Goal: Transaction & Acquisition: Purchase product/service

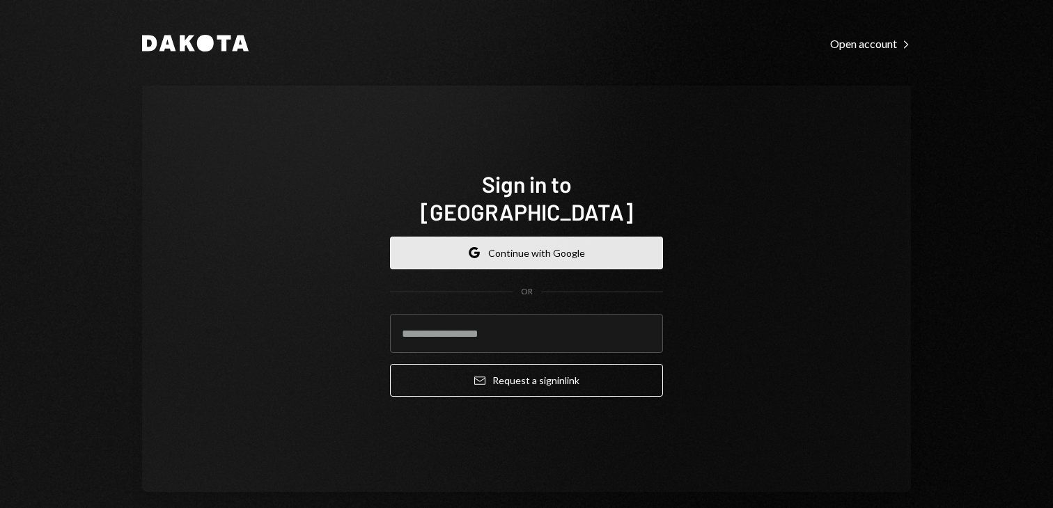
click at [573, 239] on button "Google Continue with Google" at bounding box center [526, 253] width 273 height 33
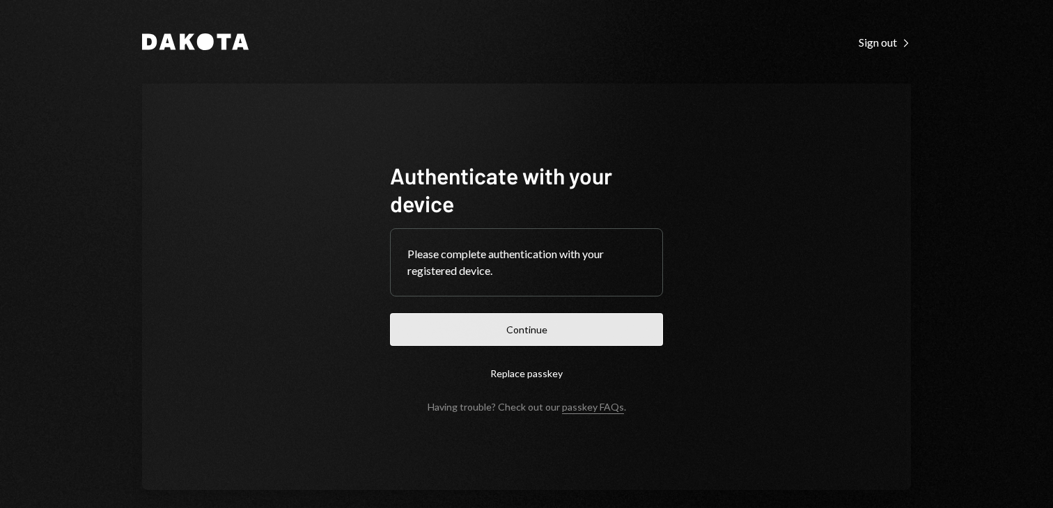
click at [611, 330] on button "Continue" at bounding box center [526, 329] width 273 height 33
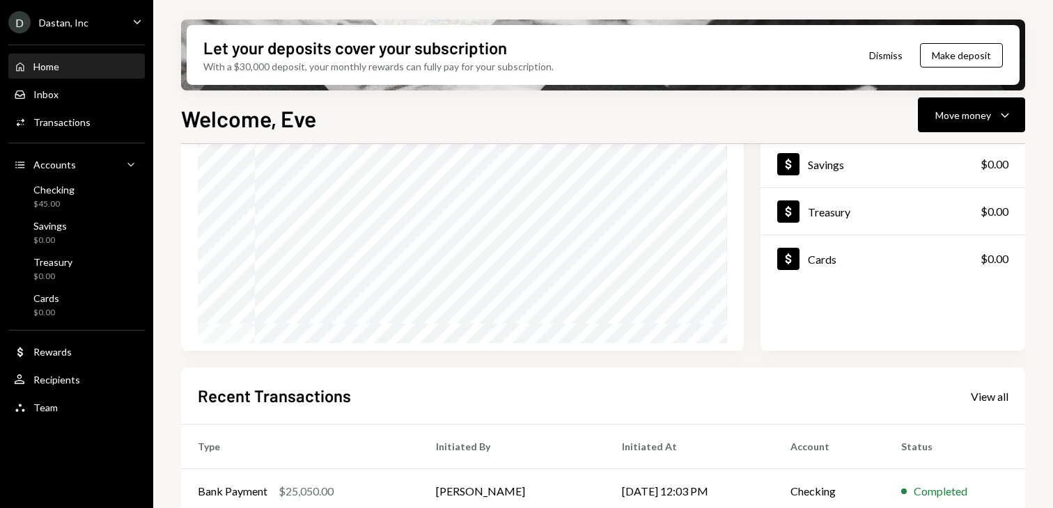
scroll to position [139, 0]
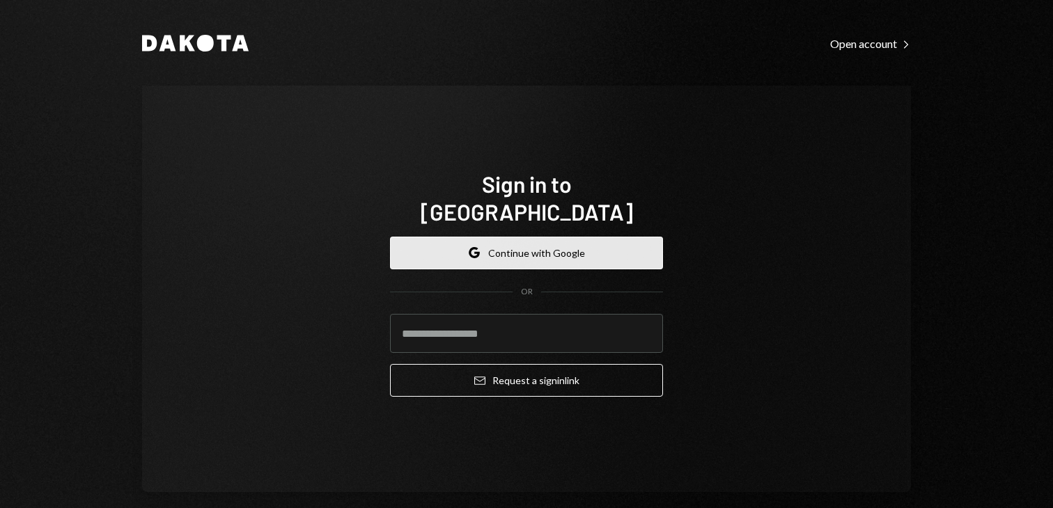
click at [521, 253] on button "Google Continue with Google" at bounding box center [526, 253] width 273 height 33
click at [521, 241] on button "Google Continue with Google" at bounding box center [526, 253] width 273 height 33
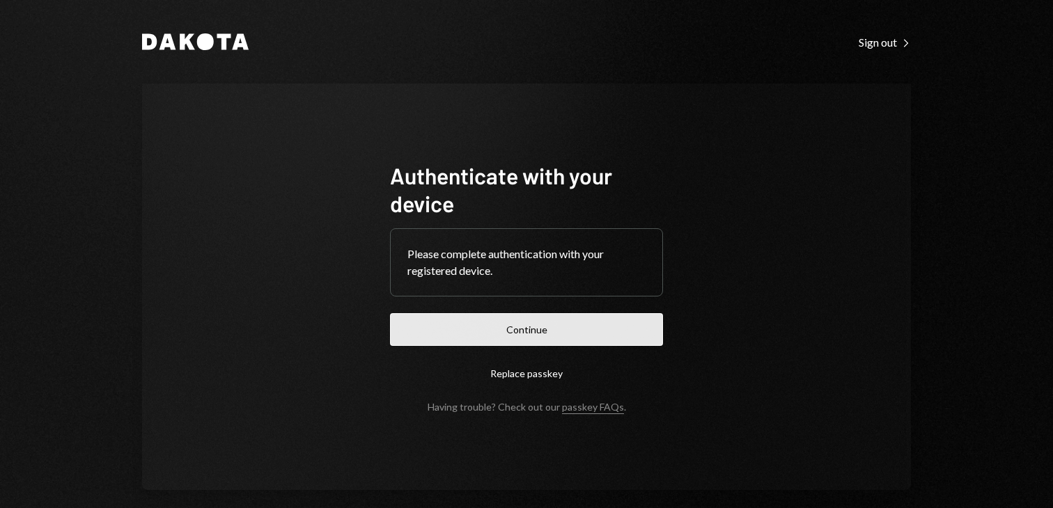
click at [536, 345] on button "Continue" at bounding box center [526, 329] width 273 height 33
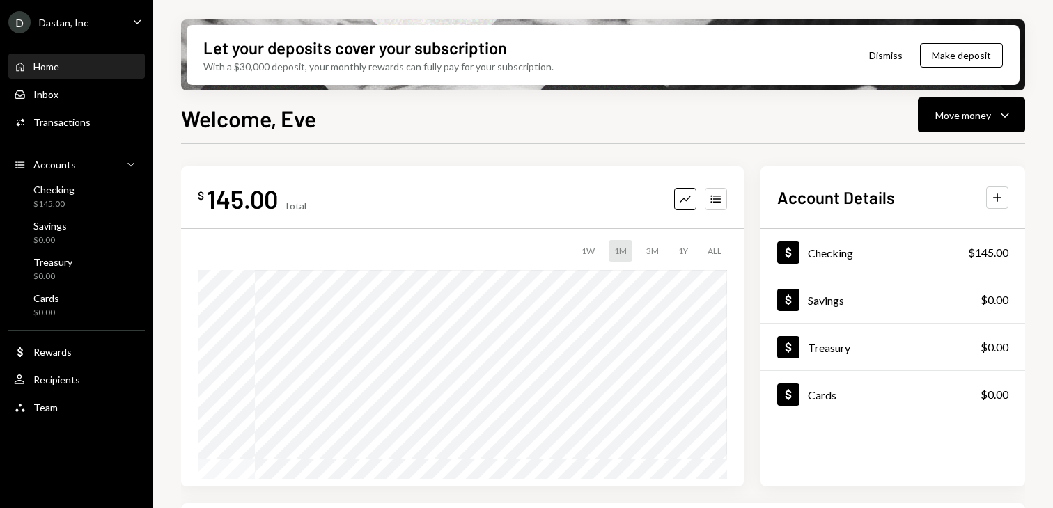
click at [763, 324] on link "Dollar Treasury $0.00" at bounding box center [892, 347] width 265 height 47
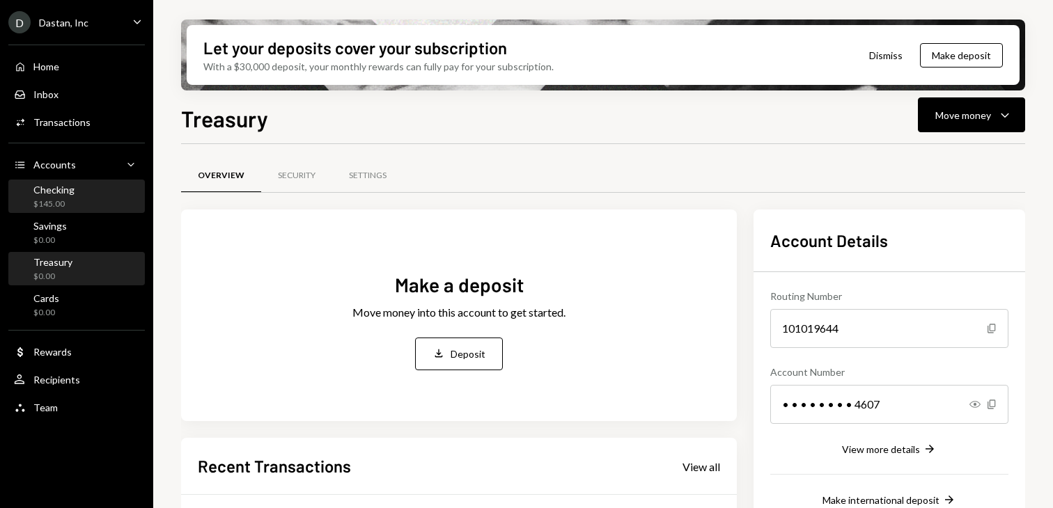
click at [61, 192] on div "Checking" at bounding box center [53, 190] width 41 height 12
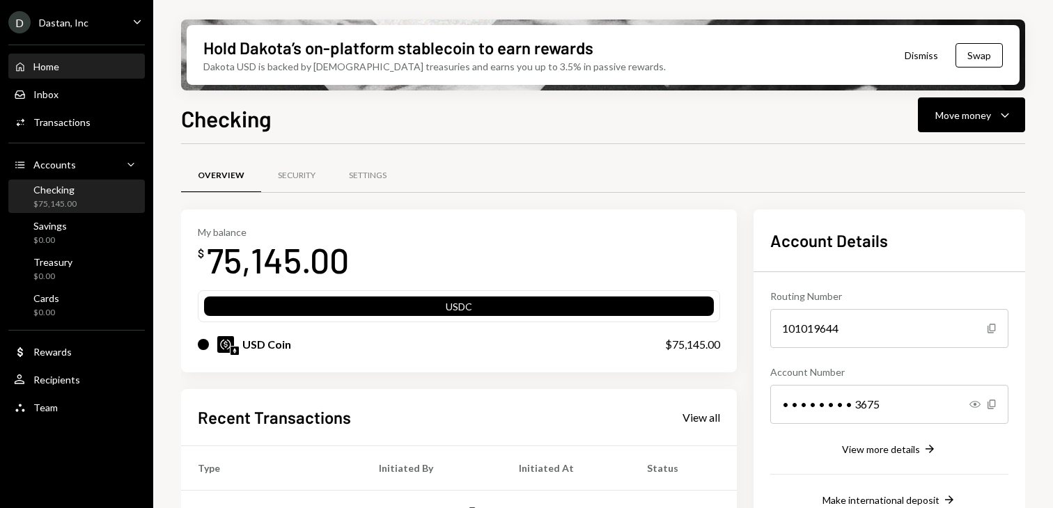
click at [46, 69] on div "Home" at bounding box center [46, 67] width 26 height 12
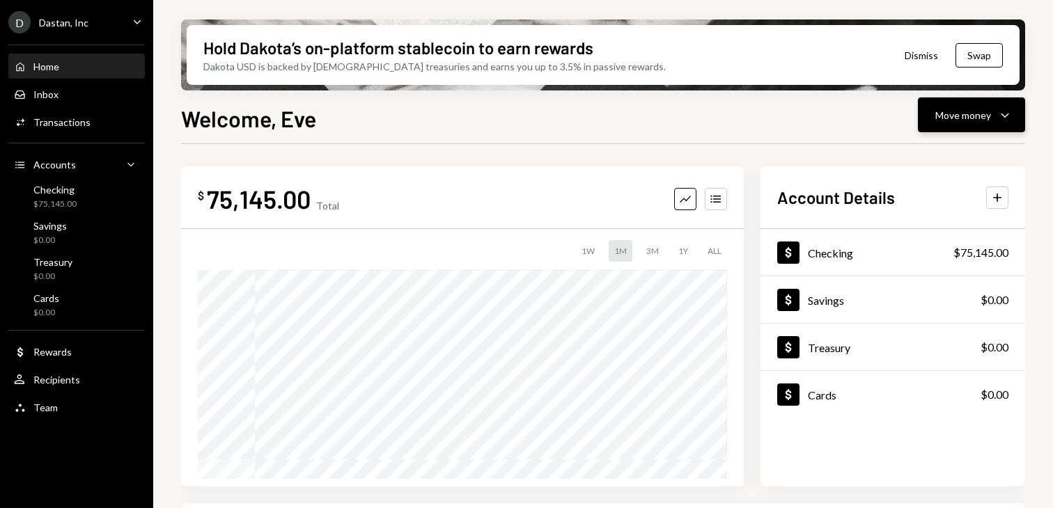
click at [944, 108] on div "Move money" at bounding box center [963, 115] width 56 height 15
click at [913, 149] on div "Withdraw Send" at bounding box center [949, 156] width 139 height 31
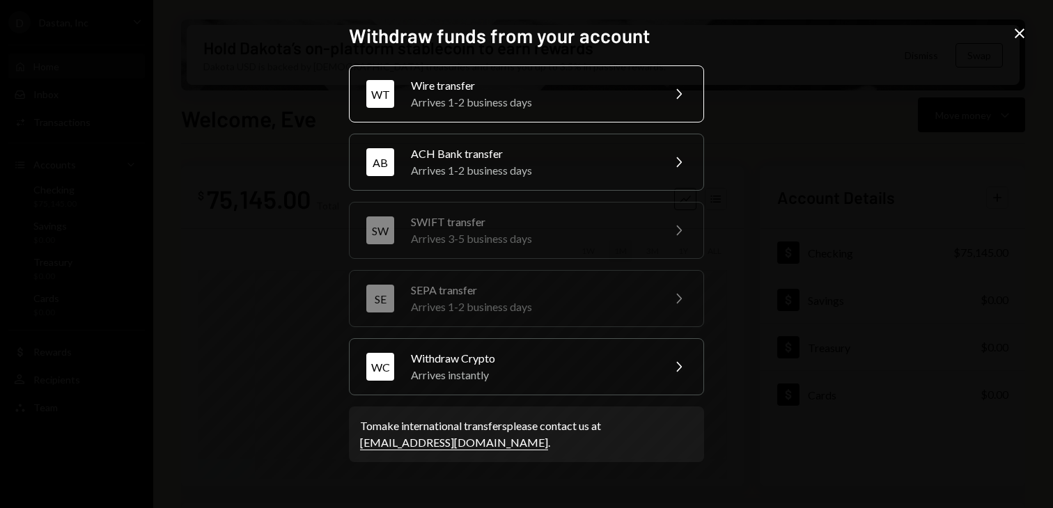
click at [595, 96] on div "Arrives 1-2 business days" at bounding box center [532, 102] width 242 height 17
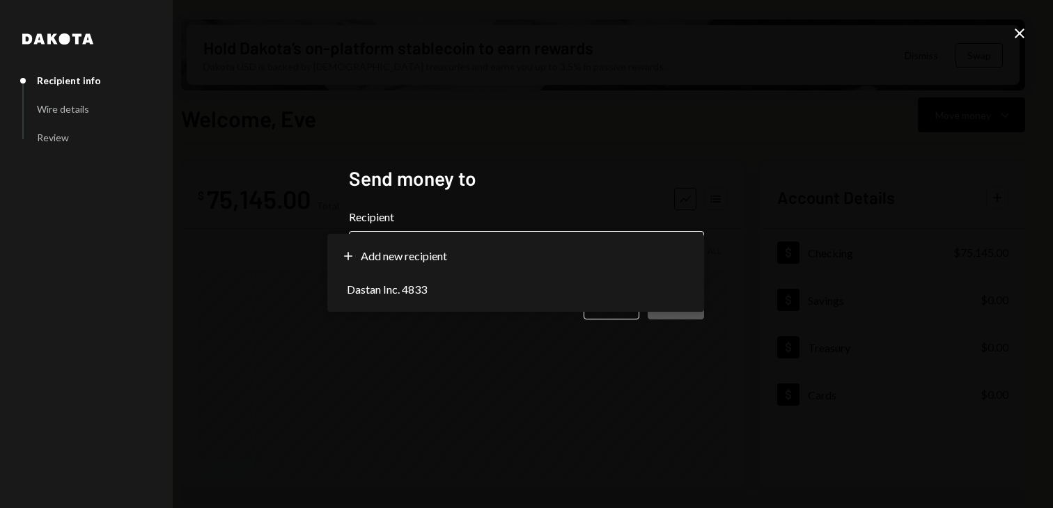
click at [478, 254] on body "D Dastan, Inc Caret Down Home Home Inbox Inbox Activities Transactions Accounts…" at bounding box center [526, 254] width 1053 height 508
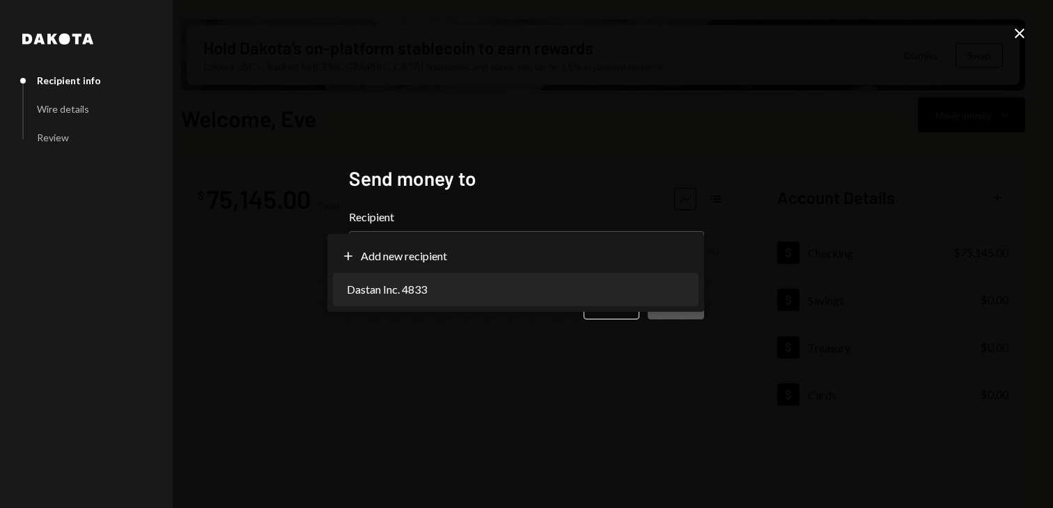
select select "**********"
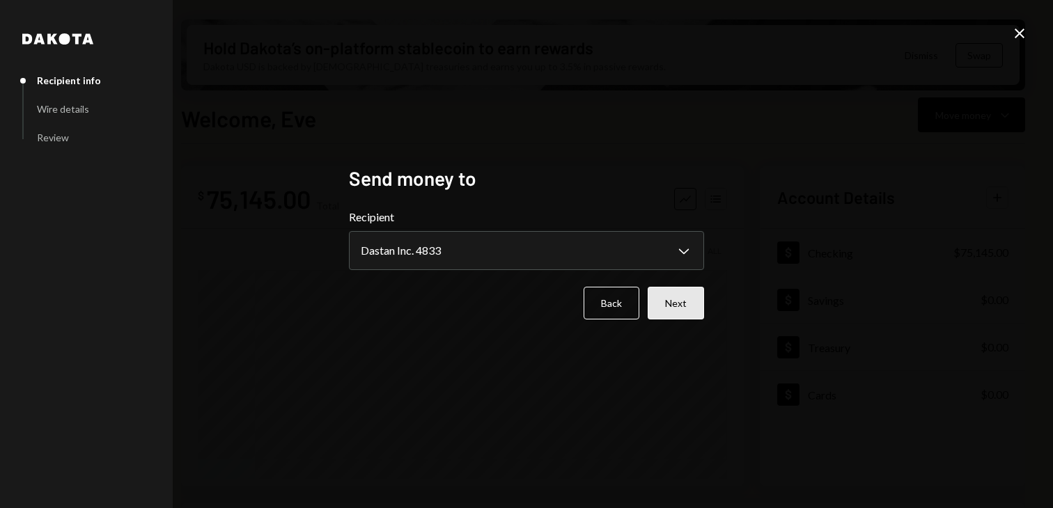
click at [662, 305] on button "Next" at bounding box center [675, 303] width 56 height 33
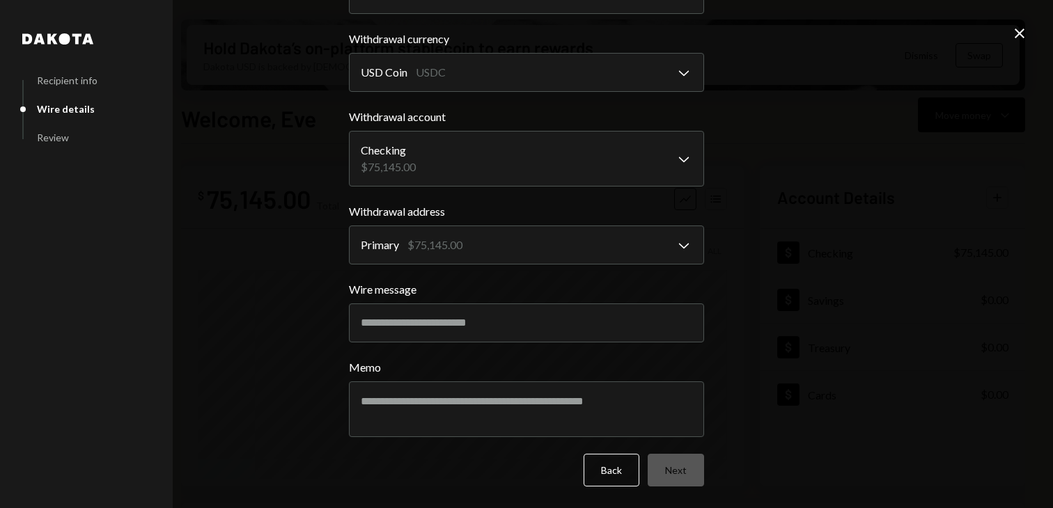
scroll to position [53, 0]
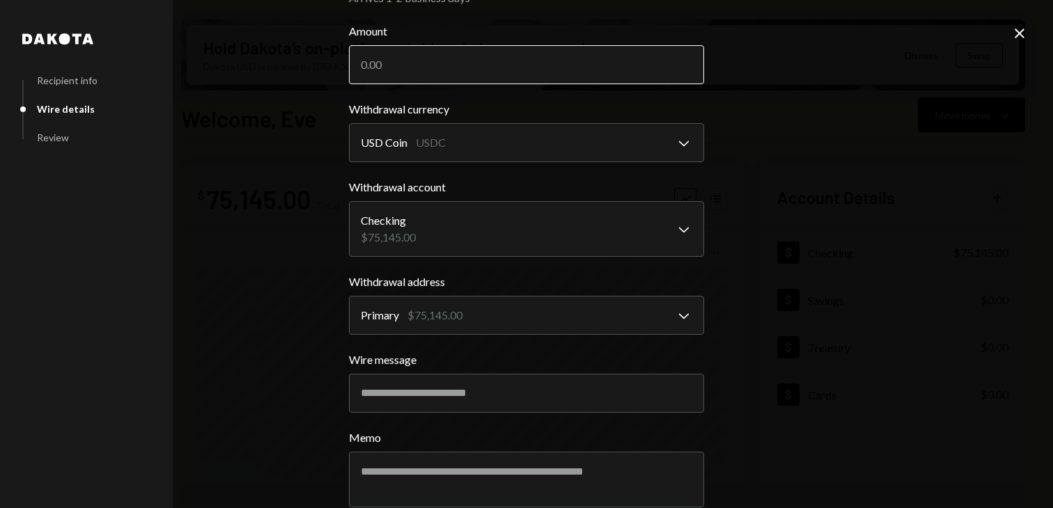
click at [426, 77] on input "Amount" at bounding box center [526, 64] width 355 height 39
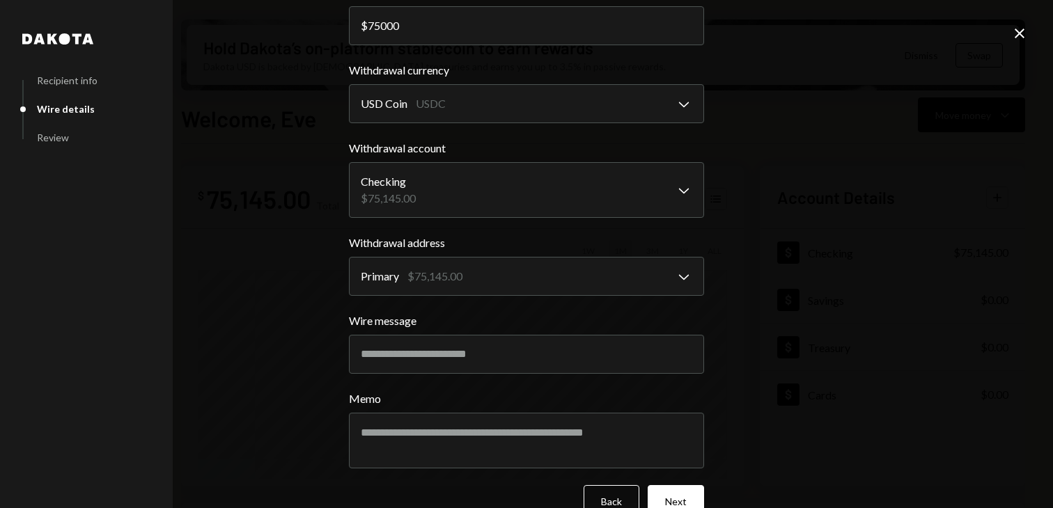
scroll to position [123, 0]
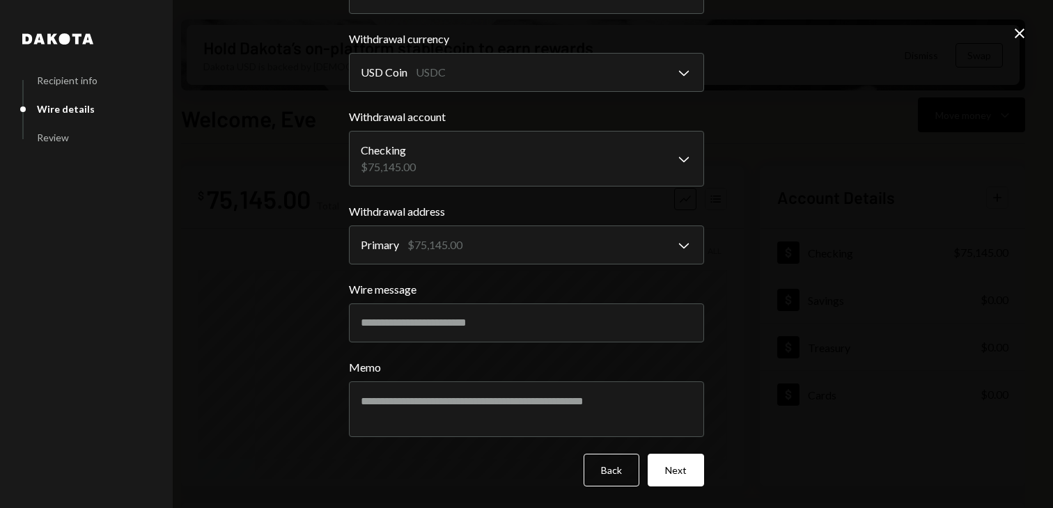
click at [679, 486] on div "**********" at bounding box center [526, 200] width 355 height 615
click at [673, 453] on form "**********" at bounding box center [526, 220] width 355 height 534
click at [670, 467] on button "Next" at bounding box center [675, 470] width 56 height 33
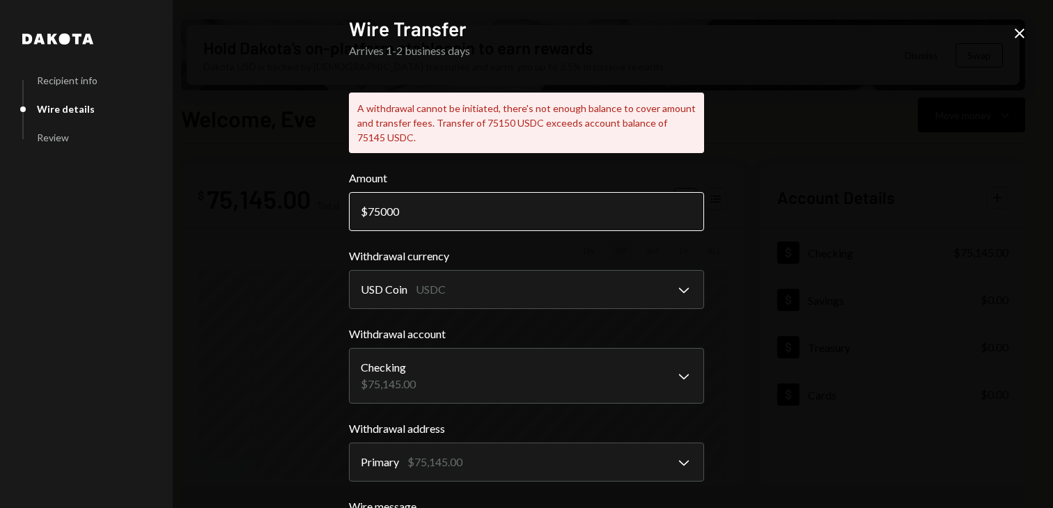
click at [416, 221] on input "75000" at bounding box center [526, 211] width 355 height 39
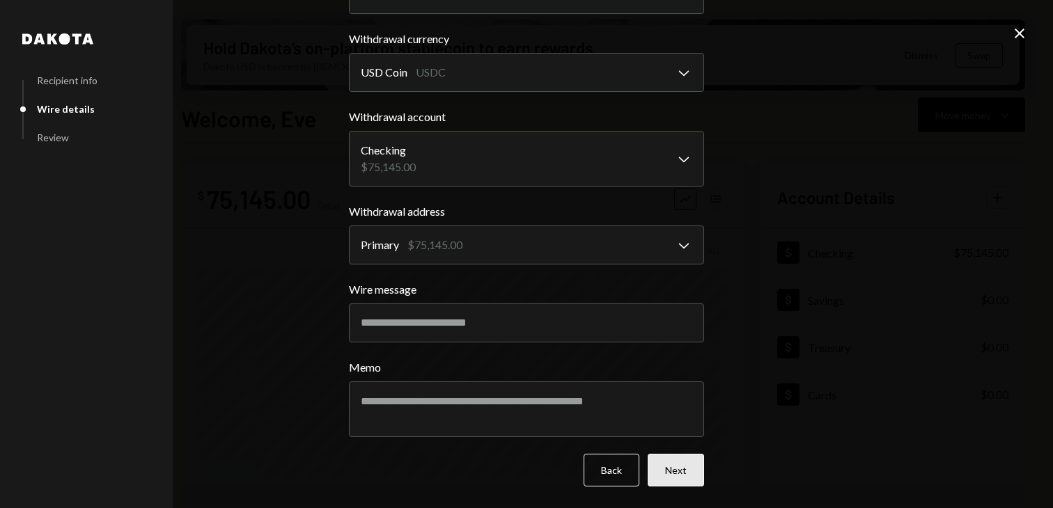
type input "74995"
click at [659, 484] on button "Next" at bounding box center [675, 470] width 56 height 33
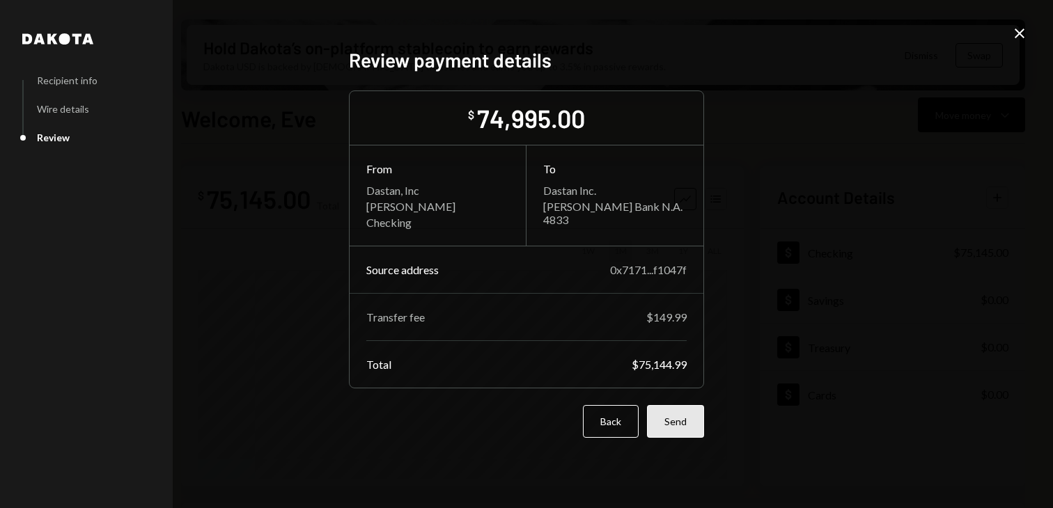
click at [664, 423] on button "Send" at bounding box center [675, 421] width 57 height 33
